Goal: Task Accomplishment & Management: Use online tool/utility

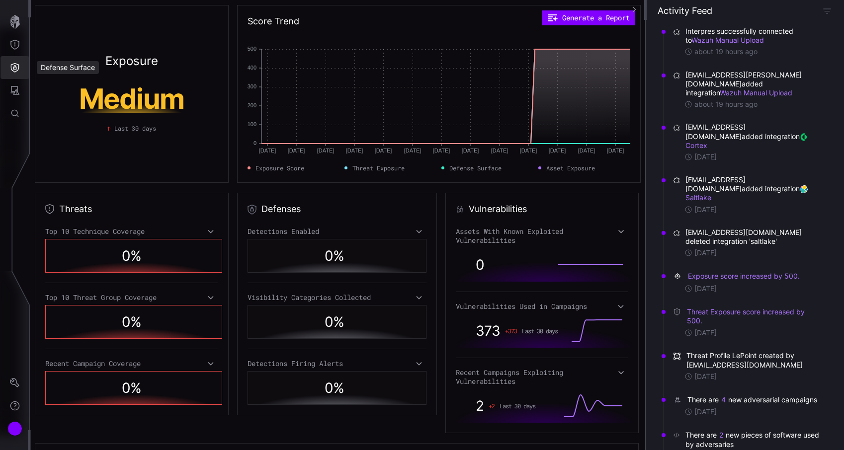
click at [18, 68] on icon "Defense Surface" at bounding box center [15, 68] width 10 height 10
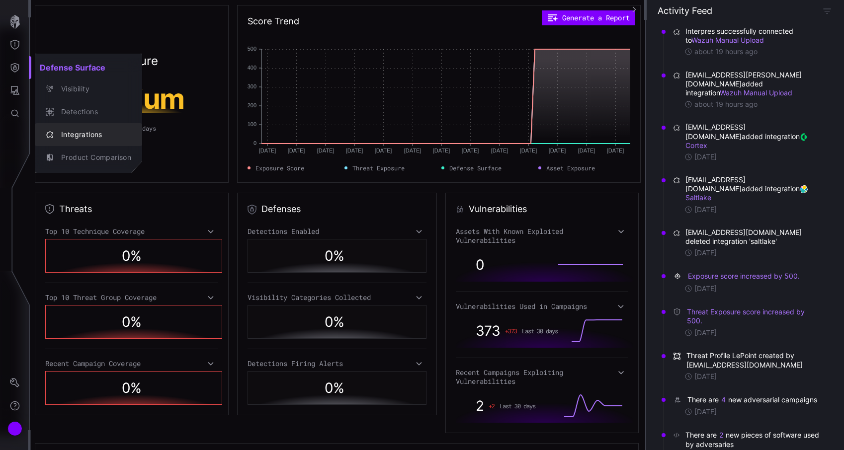
click at [82, 134] on div "Integrations" at bounding box center [93, 135] width 75 height 12
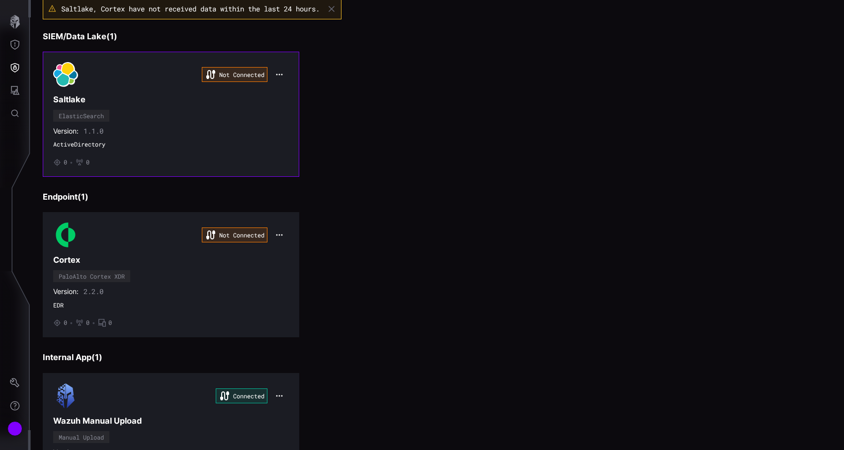
scroll to position [151, 0]
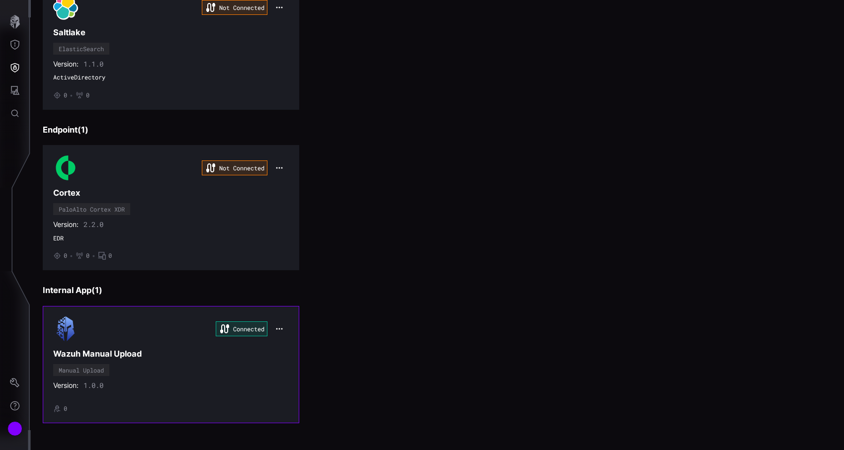
click at [150, 347] on div "Connected Wazuh Manual Upload Manual Upload Version: 1.0.0 • 0" at bounding box center [171, 365] width 236 height 96
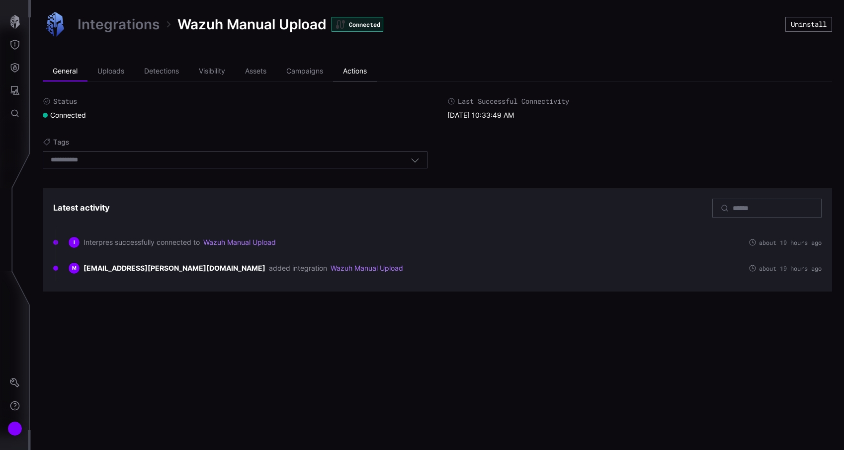
click at [345, 76] on li "Actions" at bounding box center [355, 72] width 44 height 20
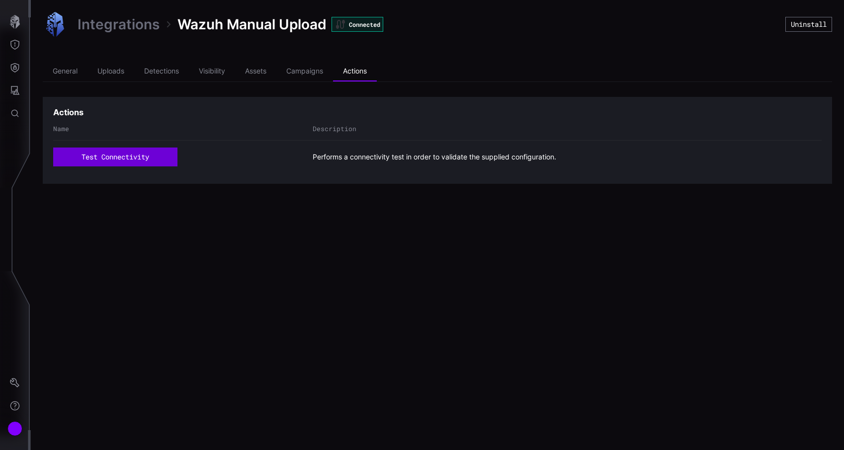
click at [136, 157] on button "test connectivity" at bounding box center [115, 157] width 124 height 19
click at [123, 157] on button "test connectivity" at bounding box center [115, 157] width 124 height 19
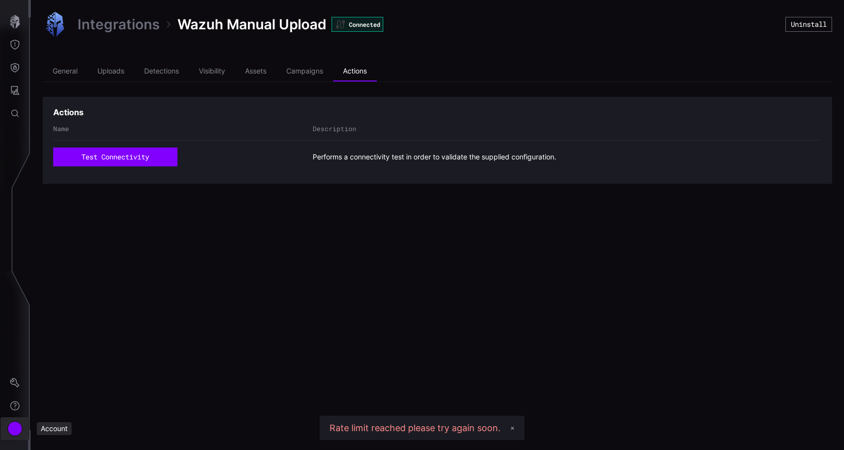
click at [18, 425] on div "Account" at bounding box center [14, 429] width 15 height 15
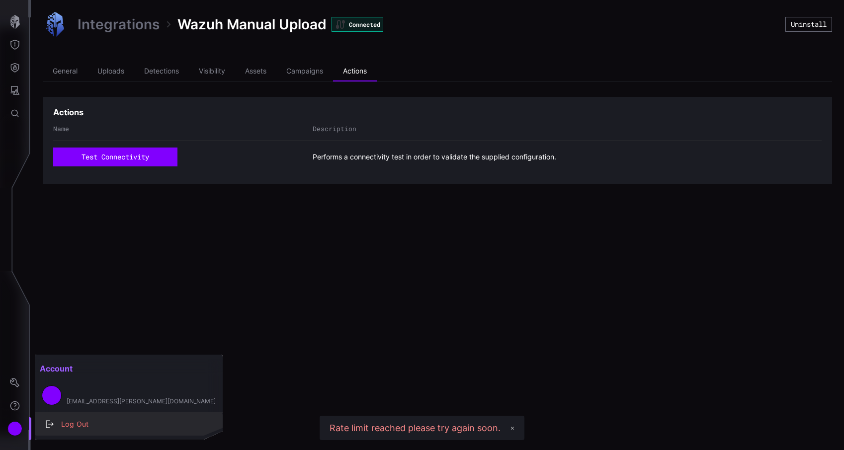
click at [82, 423] on div "Log Out" at bounding box center [134, 425] width 156 height 12
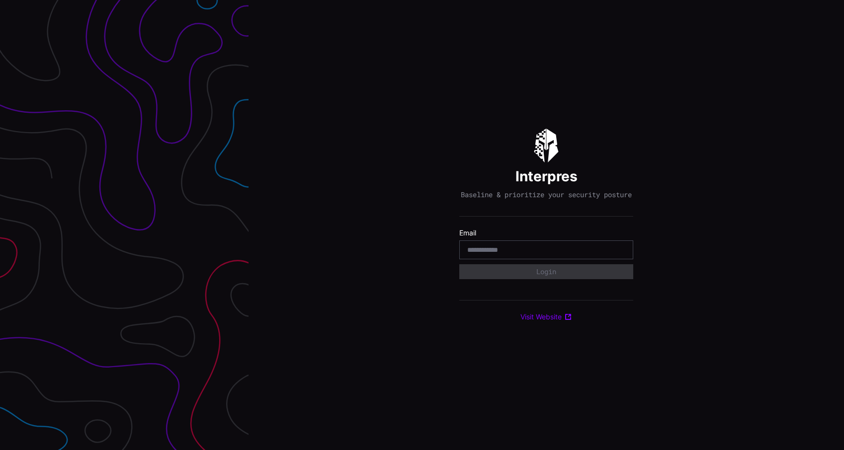
click at [275, 407] on div "Interpres Baseline & prioritize your security posture Email Login Visit Website" at bounding box center [547, 225] width 596 height 450
click at [545, 255] on input "email" at bounding box center [546, 250] width 158 height 9
type input "**********"
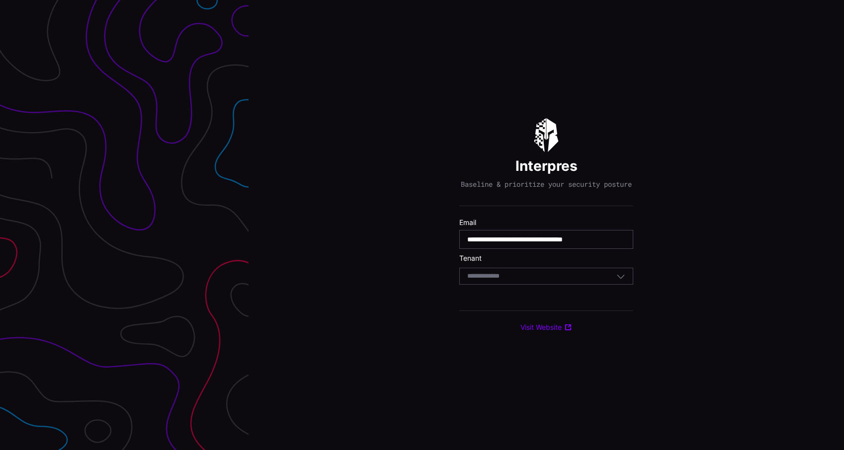
click at [543, 281] on div "Select Tenant" at bounding box center [541, 276] width 149 height 9
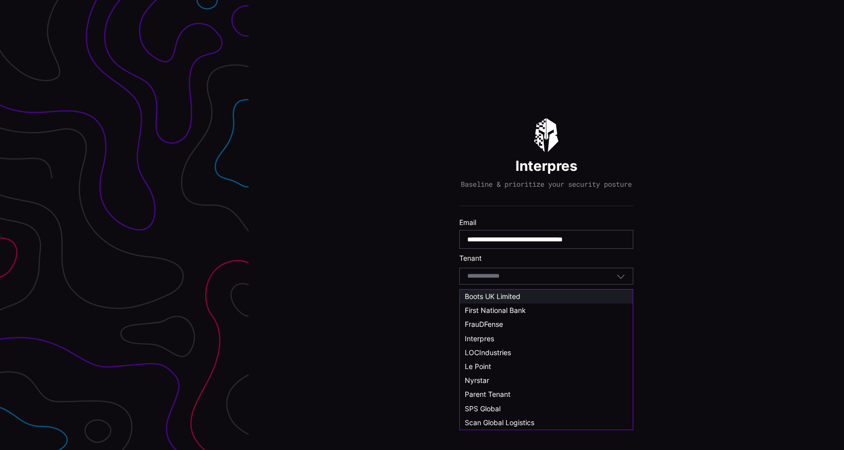
click at [539, 295] on div "Boots UK Limited" at bounding box center [546, 296] width 163 height 9
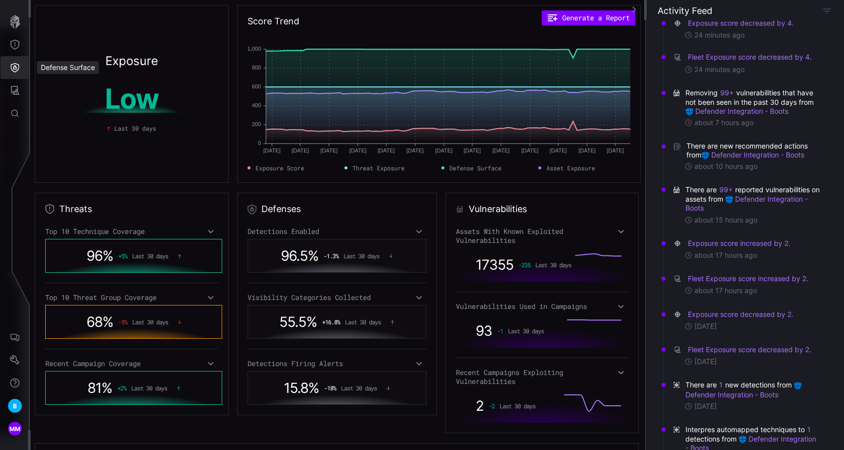
click at [9, 72] on button "Defense Surface" at bounding box center [14, 67] width 29 height 23
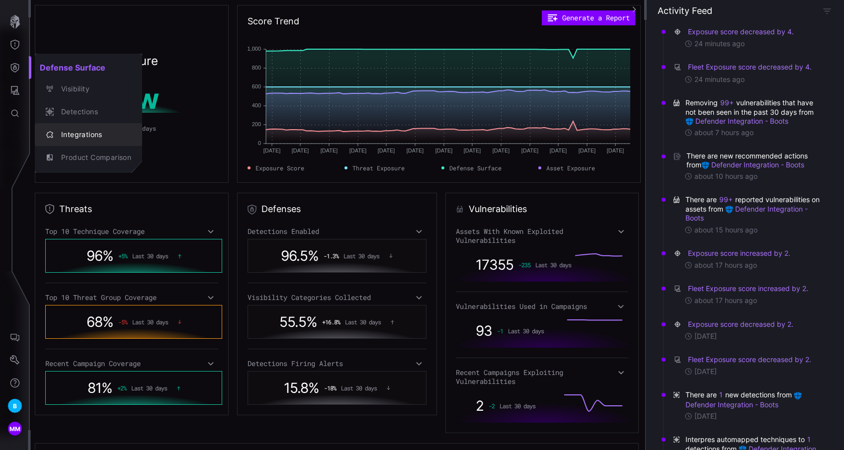
click at [69, 124] on button "Integrations" at bounding box center [88, 134] width 107 height 23
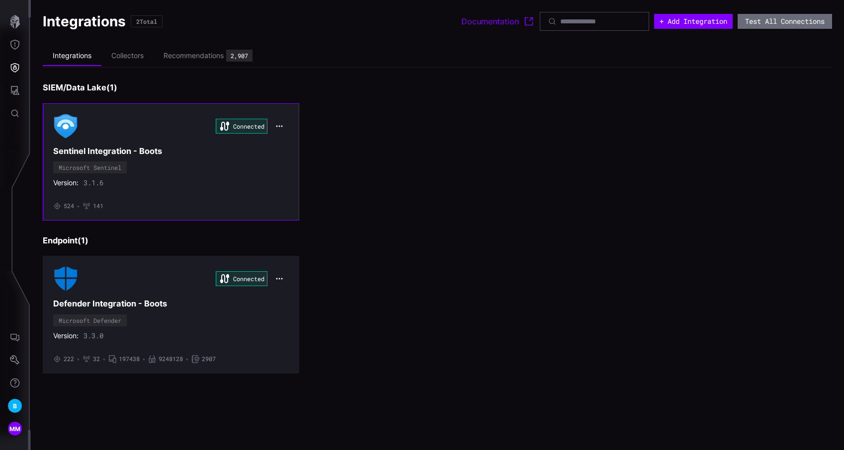
click at [178, 184] on div "Version: 3.1.6" at bounding box center [171, 182] width 236 height 9
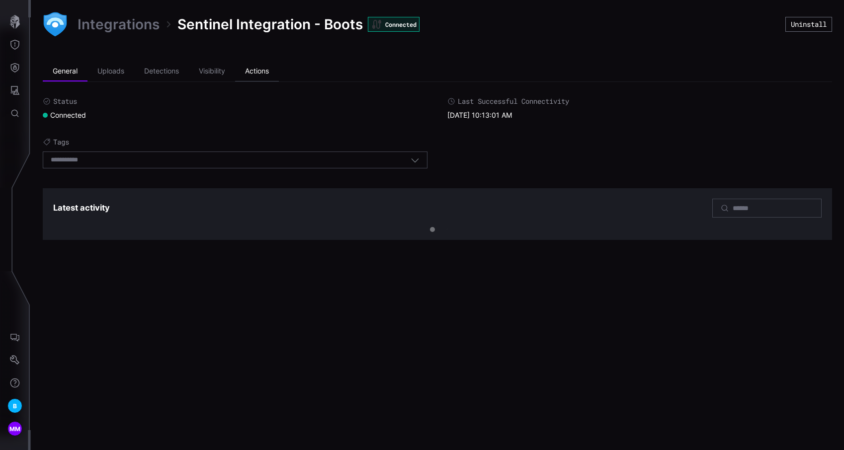
click at [264, 71] on li "Actions" at bounding box center [257, 72] width 44 height 20
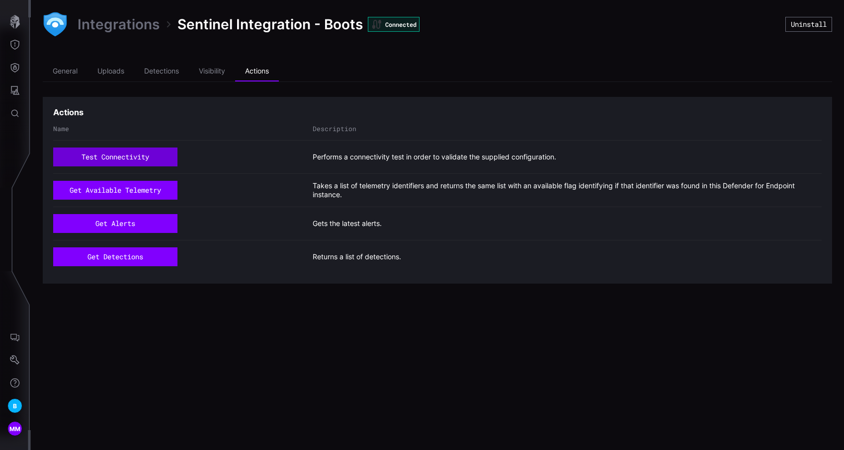
click at [157, 159] on button "test connectivity" at bounding box center [115, 157] width 124 height 19
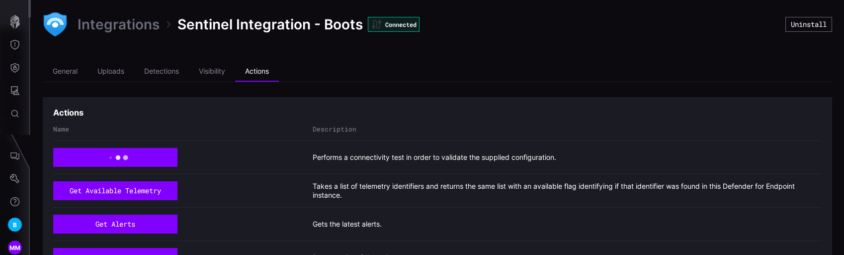
click at [141, 24] on link "Integrations" at bounding box center [119, 24] width 82 height 18
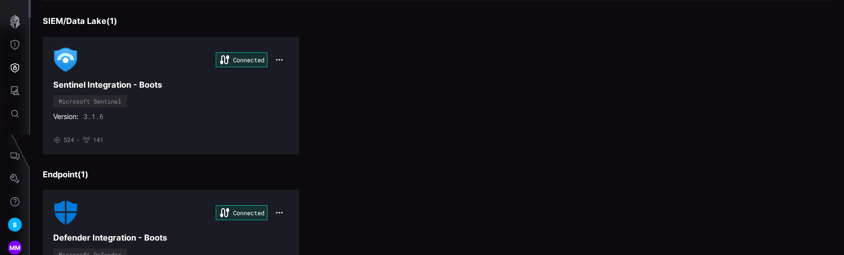
scroll to position [146, 0]
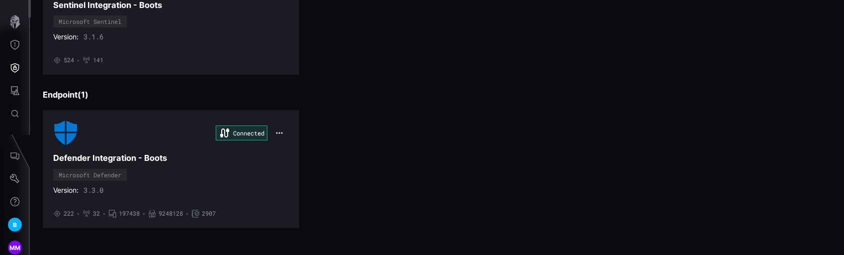
click at [140, 125] on div "Connected" at bounding box center [171, 132] width 236 height 25
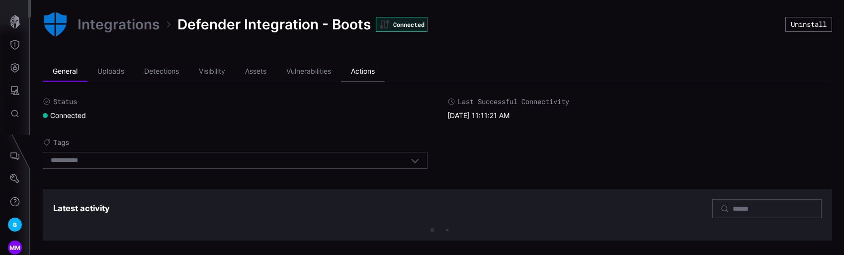
click at [368, 74] on li "Actions" at bounding box center [363, 72] width 44 height 20
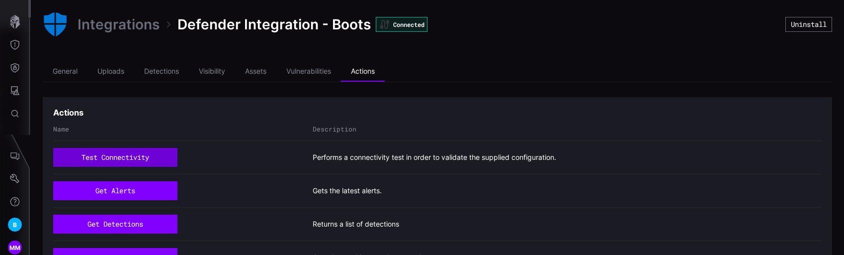
click at [115, 156] on button "test connectivity" at bounding box center [115, 157] width 124 height 19
click at [149, 157] on button "test connectivity" at bounding box center [115, 157] width 124 height 19
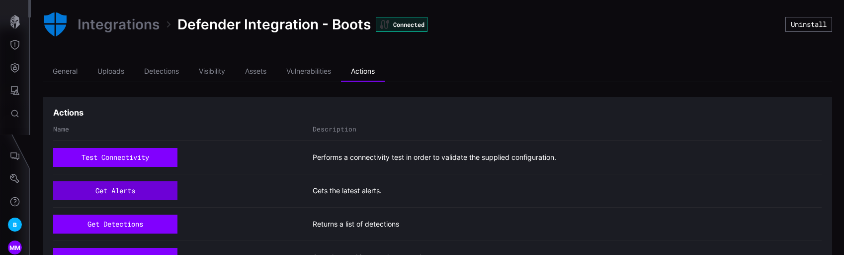
click at [136, 184] on button "get alerts" at bounding box center [115, 190] width 124 height 19
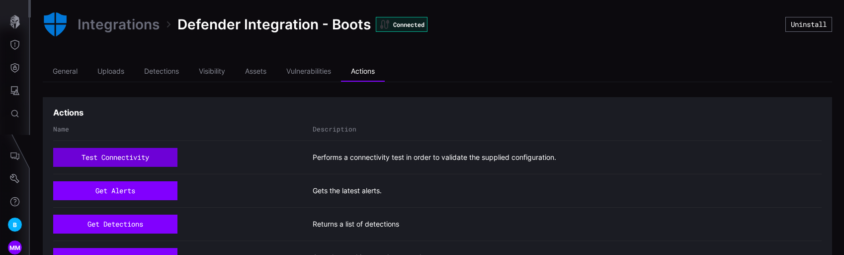
click at [147, 151] on button "test connectivity" at bounding box center [115, 157] width 124 height 19
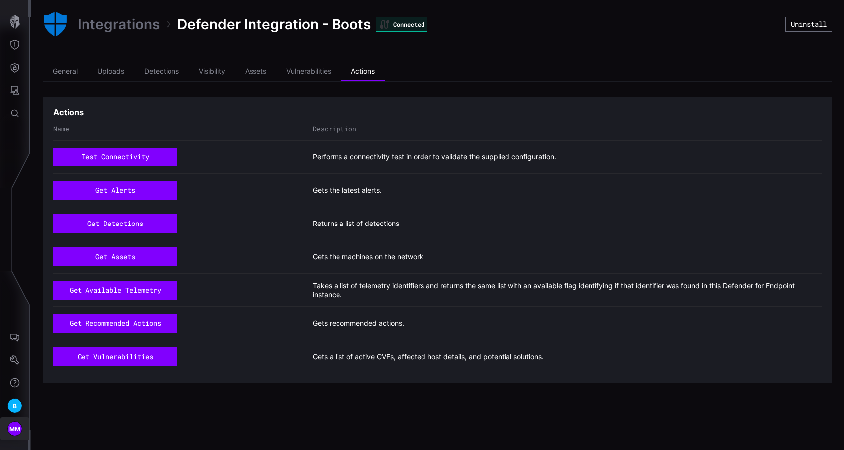
click at [19, 254] on div "MM" at bounding box center [14, 429] width 15 height 15
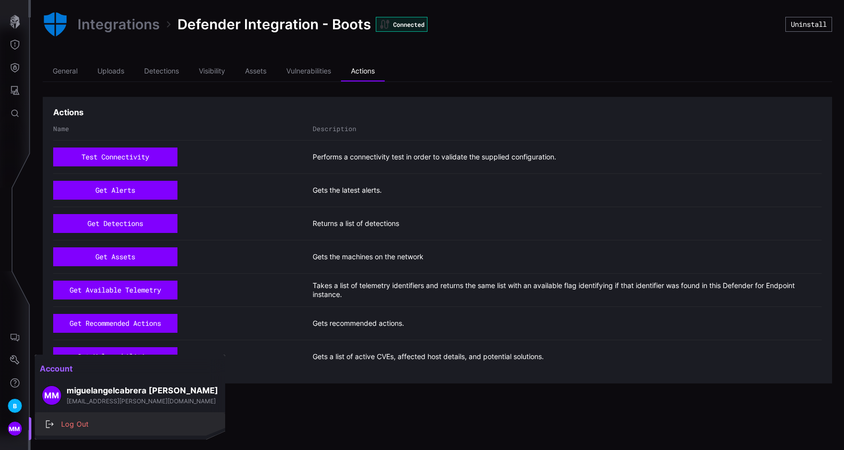
click at [73, 254] on div "Log Out" at bounding box center [135, 425] width 158 height 12
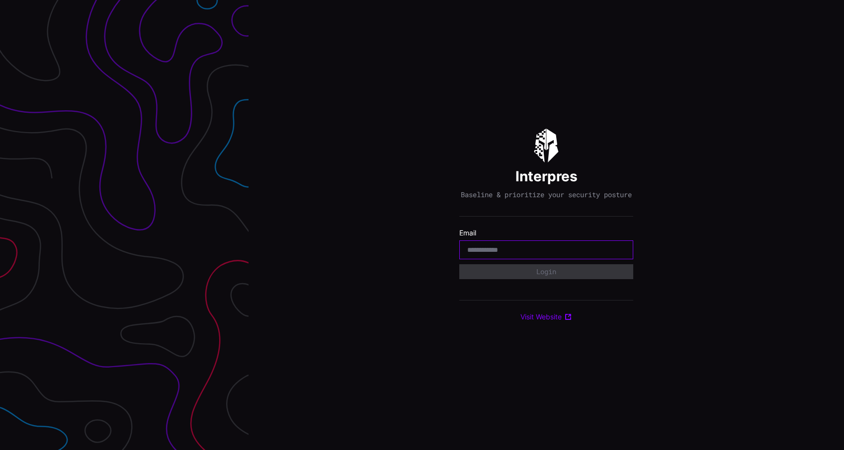
type input "**********"
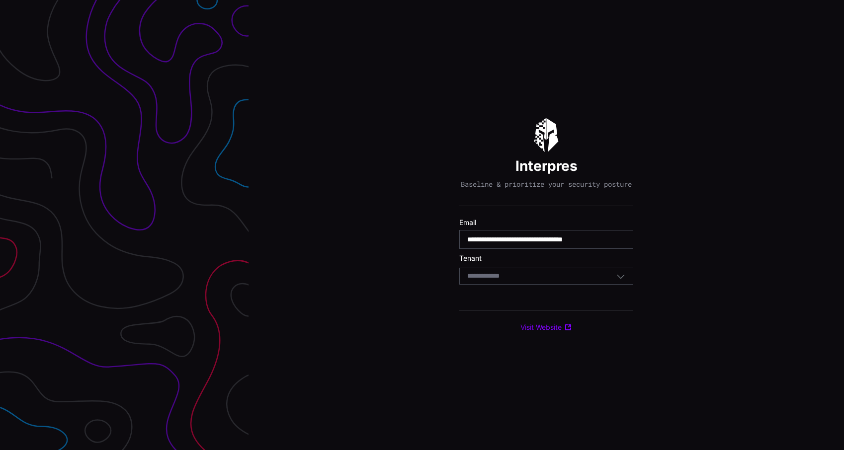
click at [545, 280] on div "Select Tenant" at bounding box center [541, 276] width 149 height 9
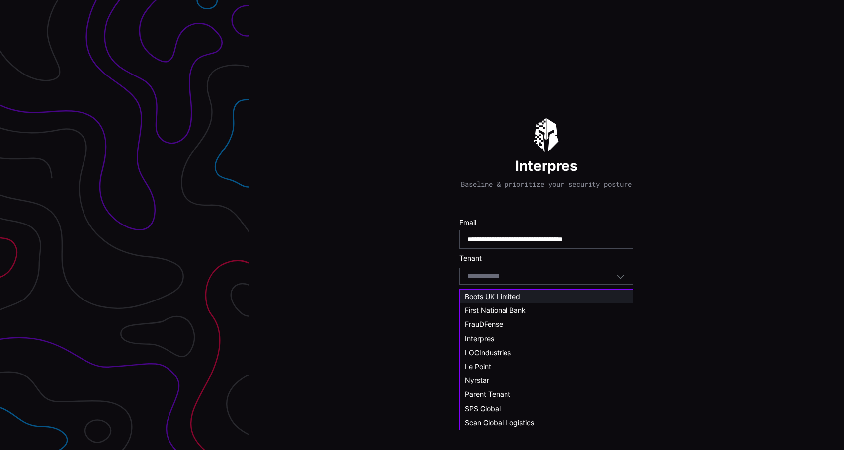
click at [532, 299] on div "Boots UK Limited" at bounding box center [546, 296] width 163 height 9
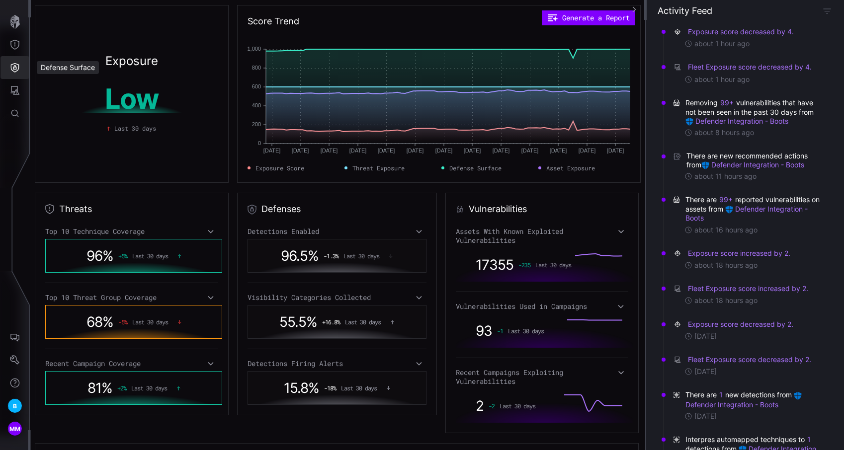
click at [9, 67] on button "Defense Surface" at bounding box center [14, 67] width 29 height 23
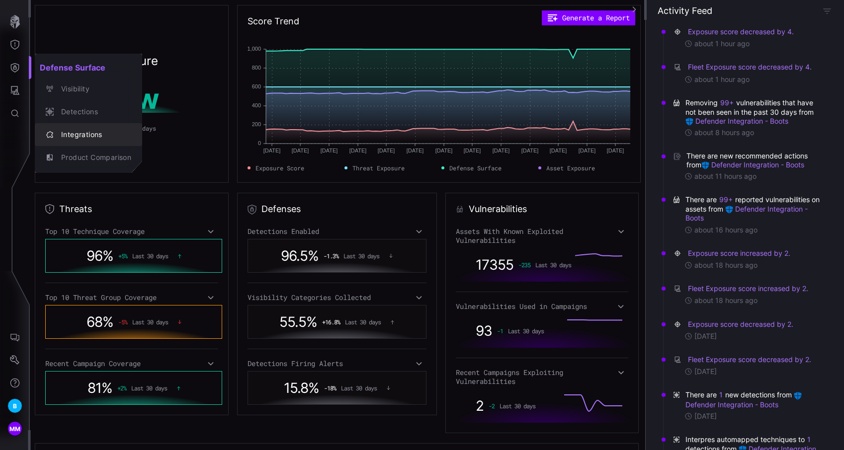
click at [81, 131] on div "Integrations" at bounding box center [93, 135] width 75 height 12
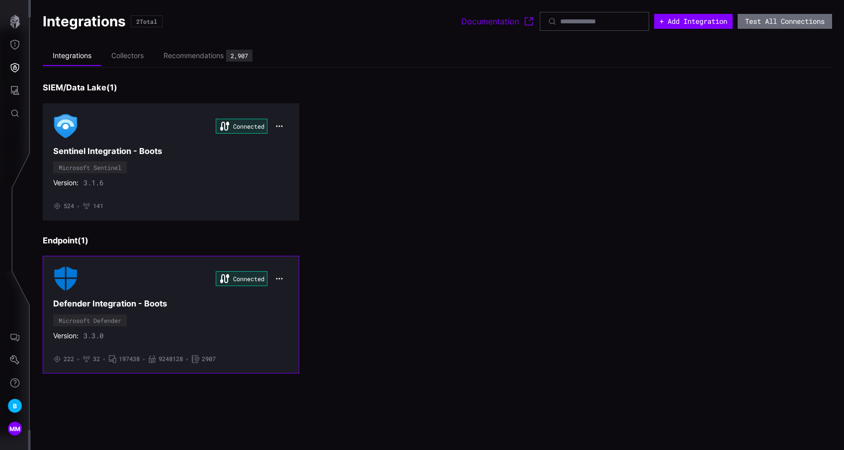
click at [207, 322] on div "Connected Defender Integration - Boots Microsoft Defender Version: 3.3.0 • 222 …" at bounding box center [171, 314] width 236 height 96
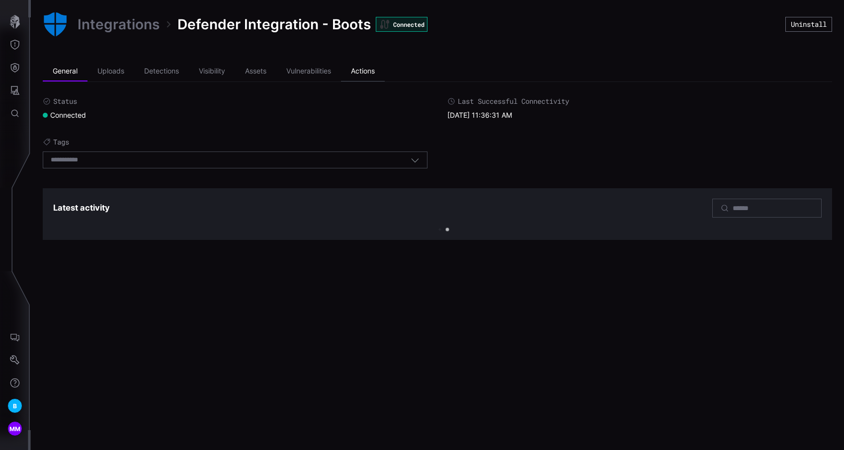
click at [359, 79] on li "Actions" at bounding box center [363, 72] width 44 height 20
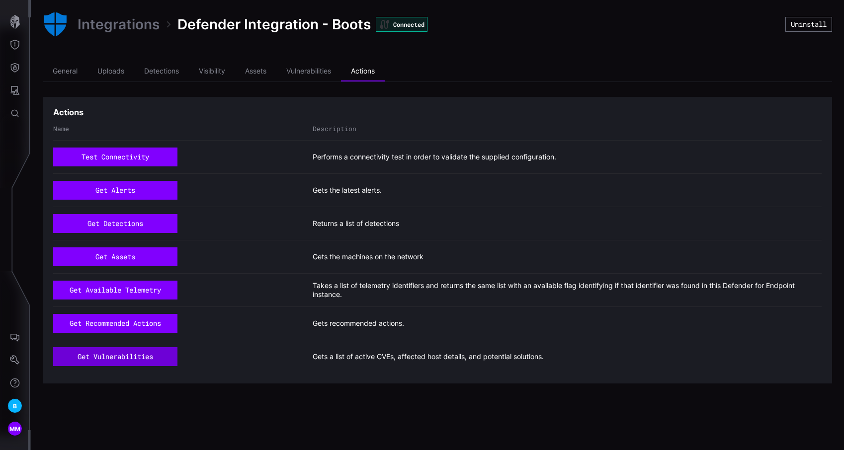
click at [134, 358] on button "get vulnerabilities" at bounding box center [115, 356] width 124 height 19
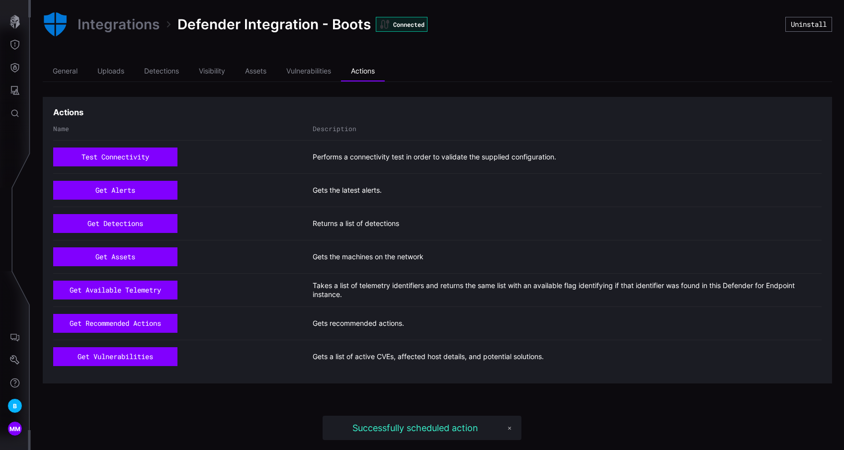
click at [264, 401] on div "Integrations Defender Integration - Boots Connected Uninstall General Uploads D…" at bounding box center [437, 225] width 813 height 450
